Goal: Transaction & Acquisition: Purchase product/service

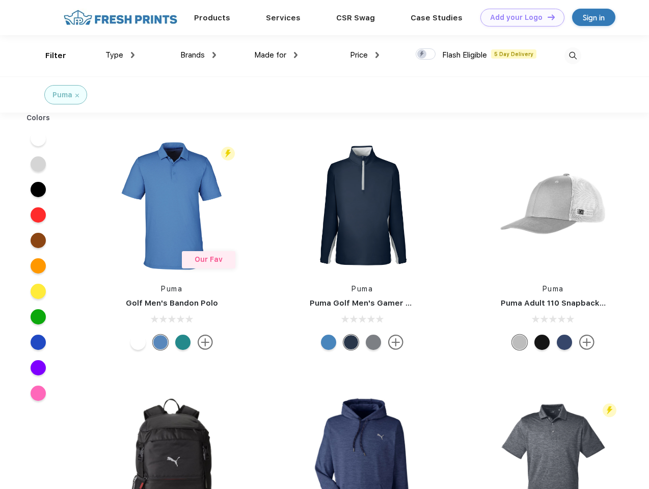
scroll to position [1, 0]
click at [519, 17] on link "Add your Logo Design Tool" at bounding box center [523, 18] width 84 height 18
click at [0, 0] on div "Design Tool" at bounding box center [0, 0] width 0 height 0
click at [547, 17] on link "Add your Logo Design Tool" at bounding box center [523, 18] width 84 height 18
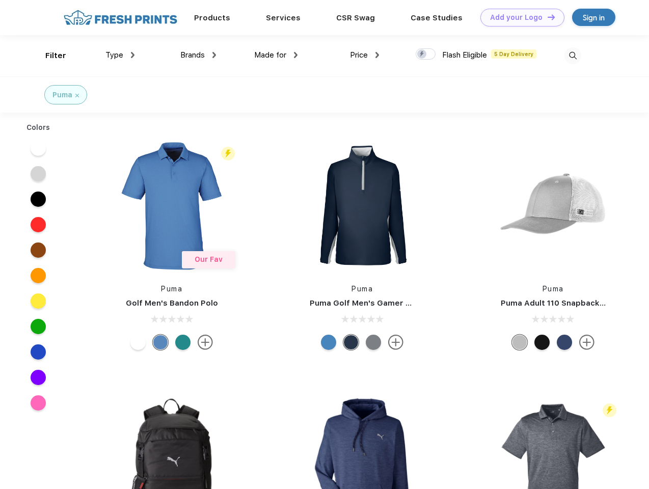
click at [49, 56] on div "Filter" at bounding box center [55, 56] width 21 height 12
click at [120, 55] on span "Type" at bounding box center [115, 54] width 18 height 9
click at [198, 55] on span "Brands" at bounding box center [192, 54] width 24 height 9
click at [276, 55] on span "Made for" at bounding box center [270, 54] width 32 height 9
click at [365, 55] on span "Price" at bounding box center [359, 54] width 18 height 9
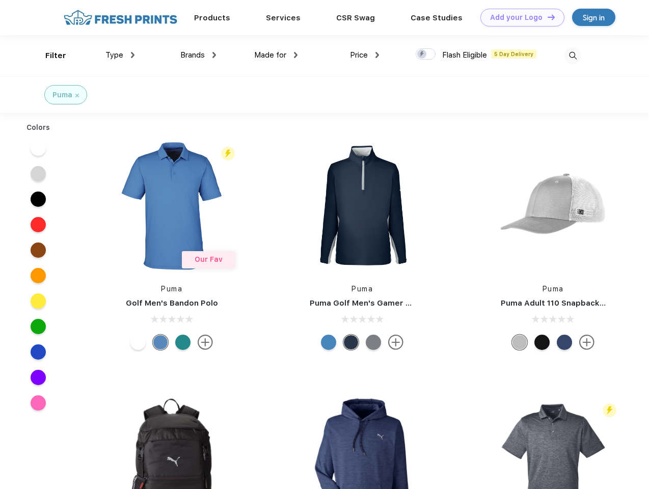
click at [426, 55] on div at bounding box center [426, 53] width 20 height 11
click at [423, 55] on input "checkbox" at bounding box center [419, 51] width 7 height 7
click at [573, 56] on img at bounding box center [573, 55] width 17 height 17
